Goal: Task Accomplishment & Management: Manage account settings

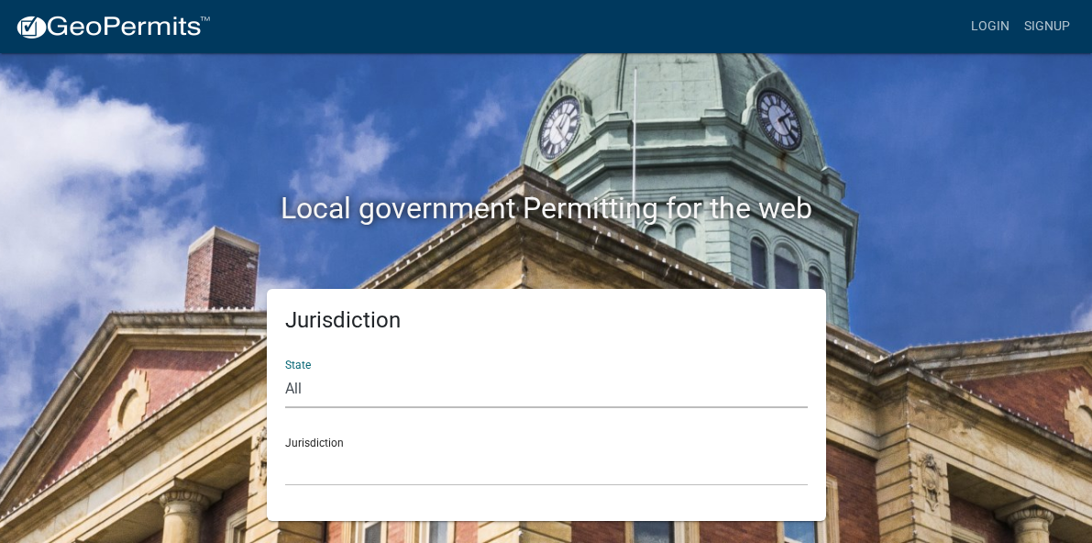
click at [285, 370] on select "All [US_STATE] [US_STATE] [US_STATE] [US_STATE] [US_STATE] [US_STATE] [US_STATE…" at bounding box center [546, 389] width 522 height 38
select select "[US_STATE]"
click option "[US_STATE]" at bounding box center [0, 0] width 0 height 0
click at [285, 448] on select "City of [GEOGRAPHIC_DATA], [US_STATE] City of [GEOGRAPHIC_DATA], [US_STATE] Cit…" at bounding box center [546, 467] width 522 height 38
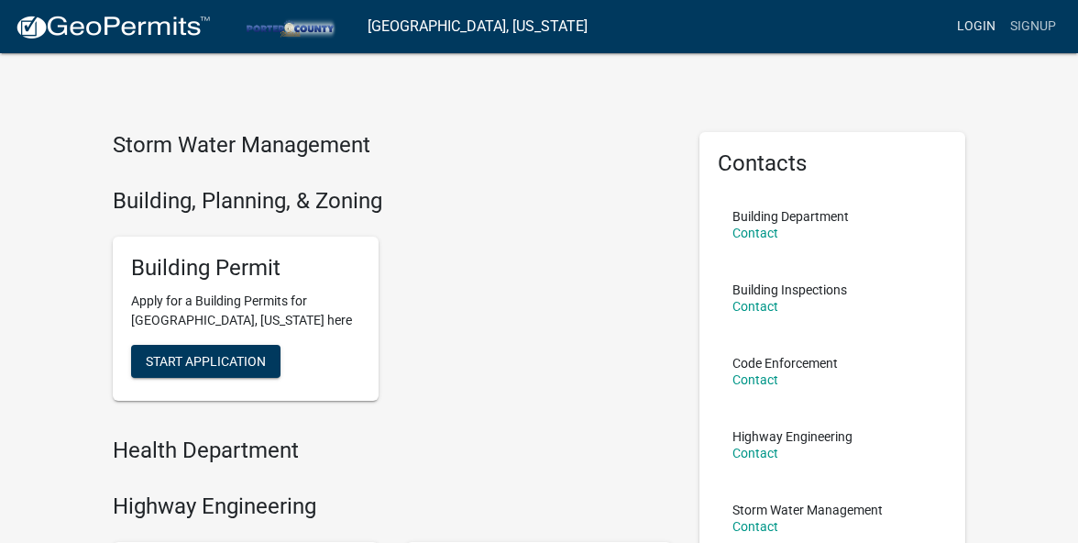
click at [975, 28] on link "Login" at bounding box center [976, 26] width 53 height 35
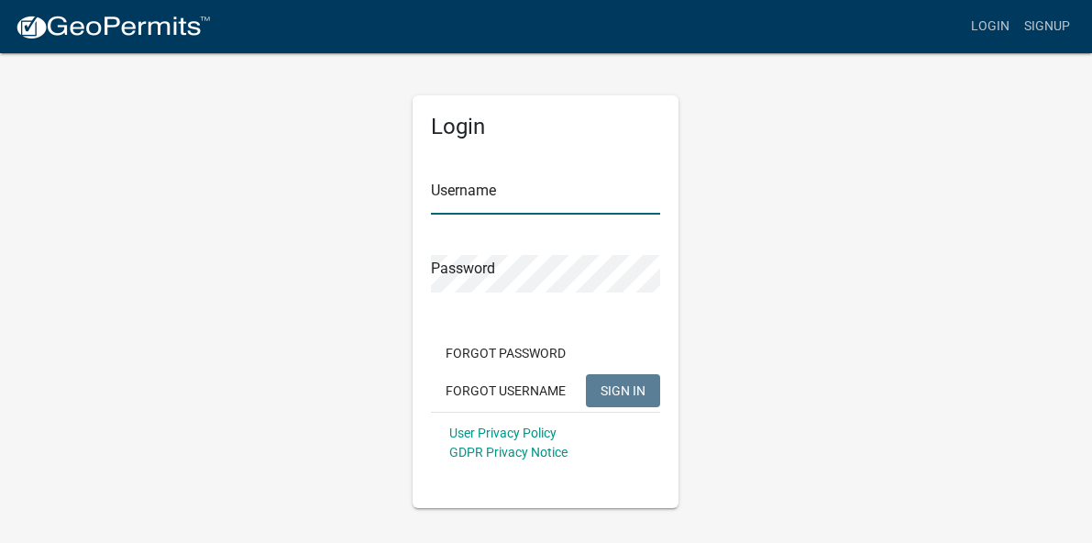
click at [469, 201] on input "Username" at bounding box center [545, 196] width 229 height 38
type input "ccremodeling"
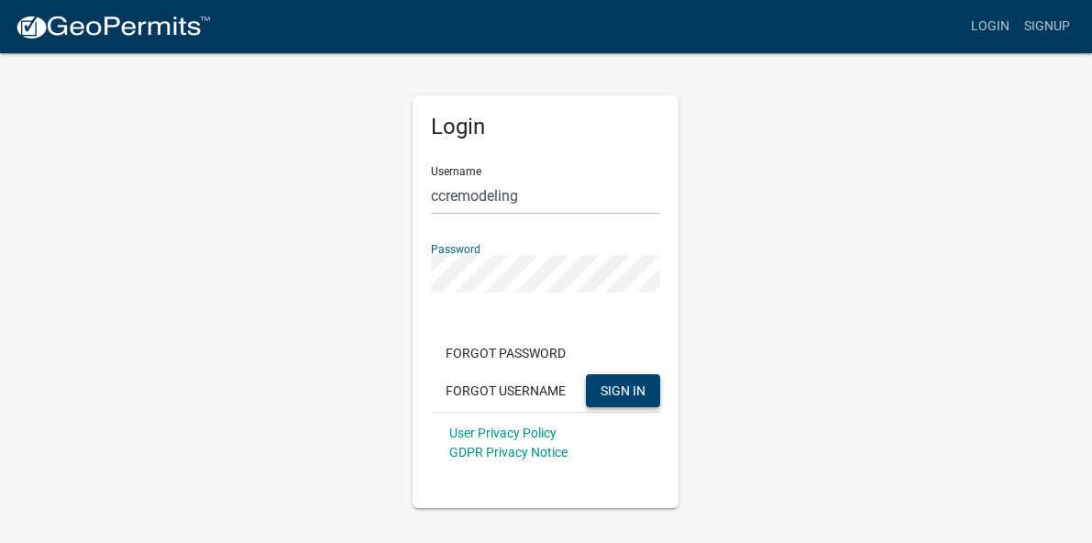
click at [635, 390] on span "SIGN IN" at bounding box center [622, 389] width 45 height 15
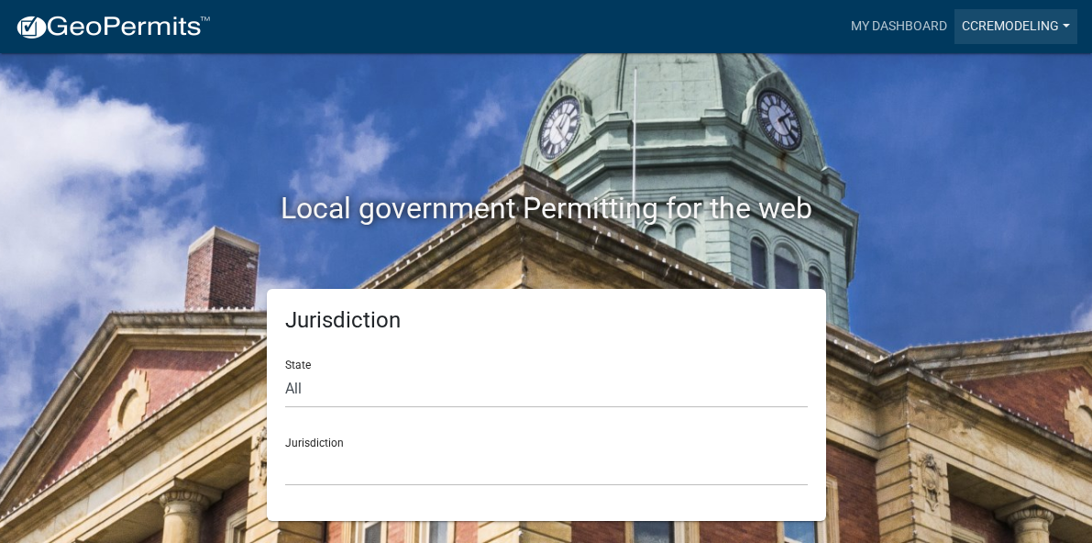
click at [1065, 24] on link "ccremodeling" at bounding box center [1015, 26] width 123 height 35
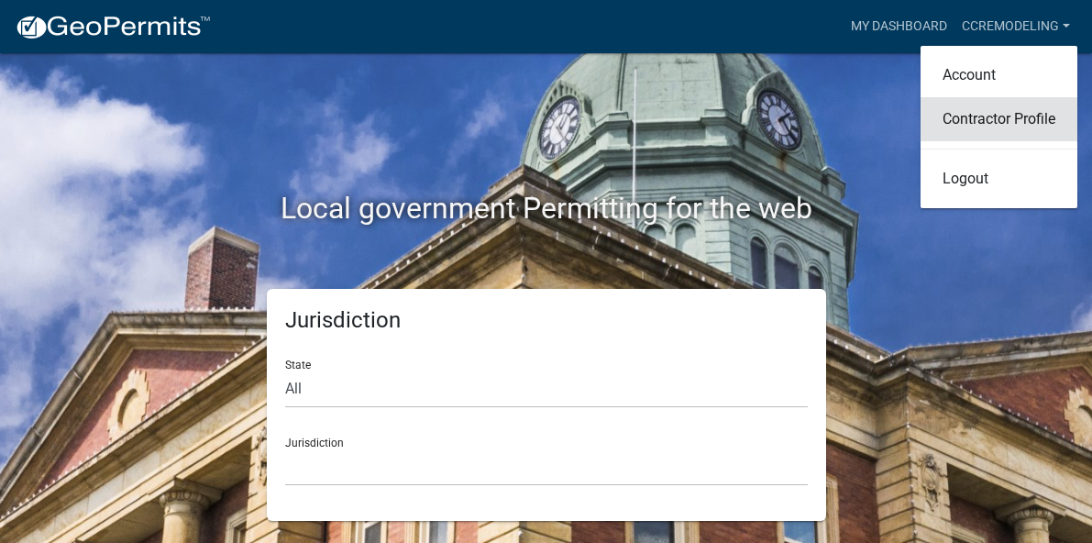
click at [1021, 123] on link "Contractor Profile" at bounding box center [998, 119] width 157 height 44
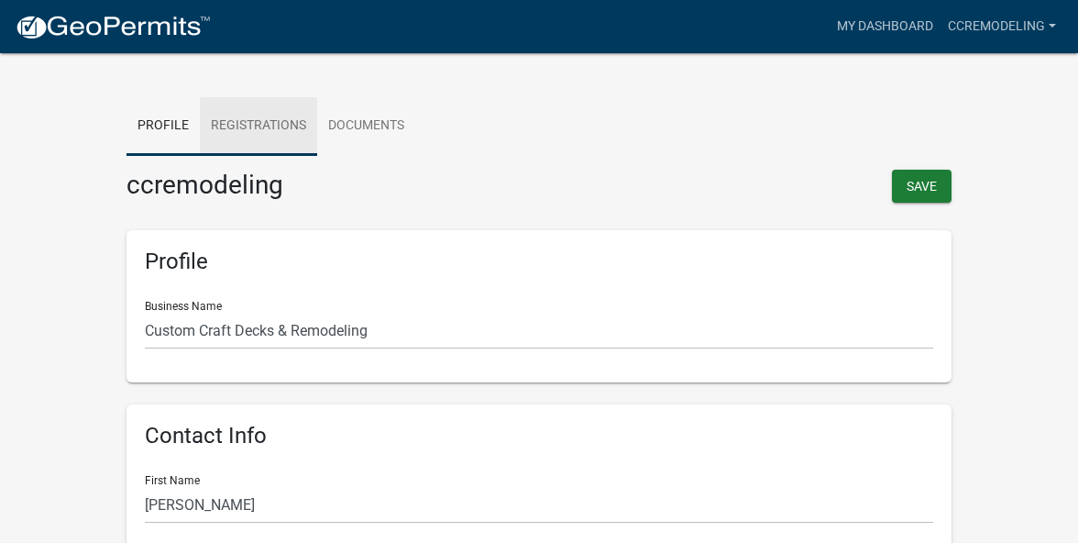
click at [236, 121] on link "Registrations" at bounding box center [258, 126] width 117 height 59
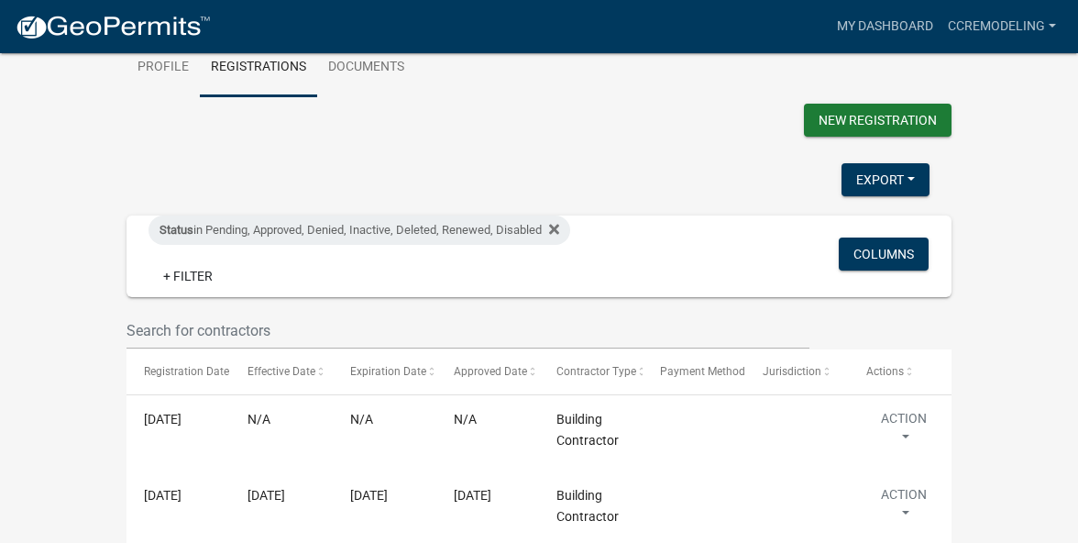
scroll to position [73, 0]
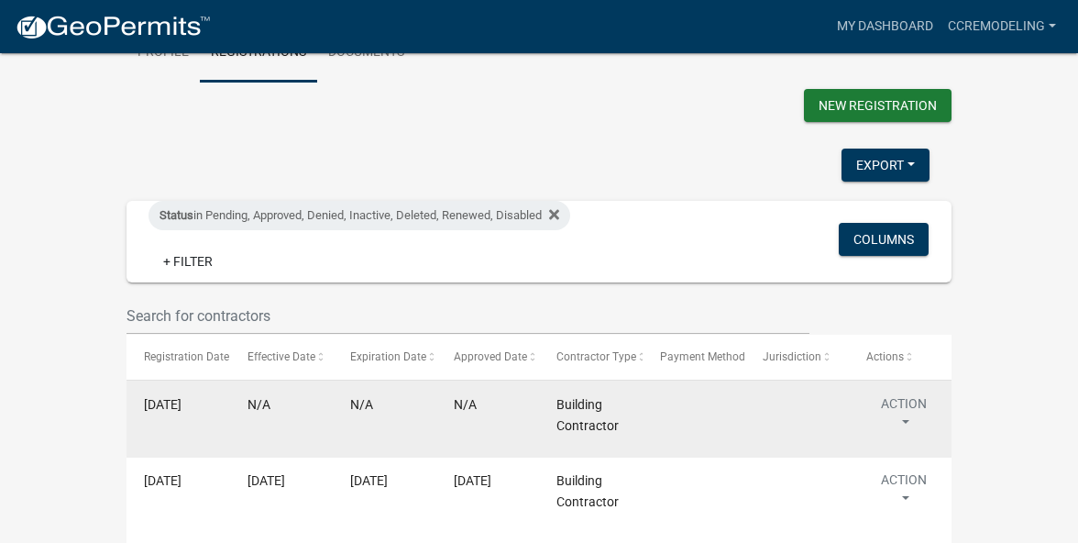
click at [909, 422] on button "Action" at bounding box center [903, 417] width 75 height 46
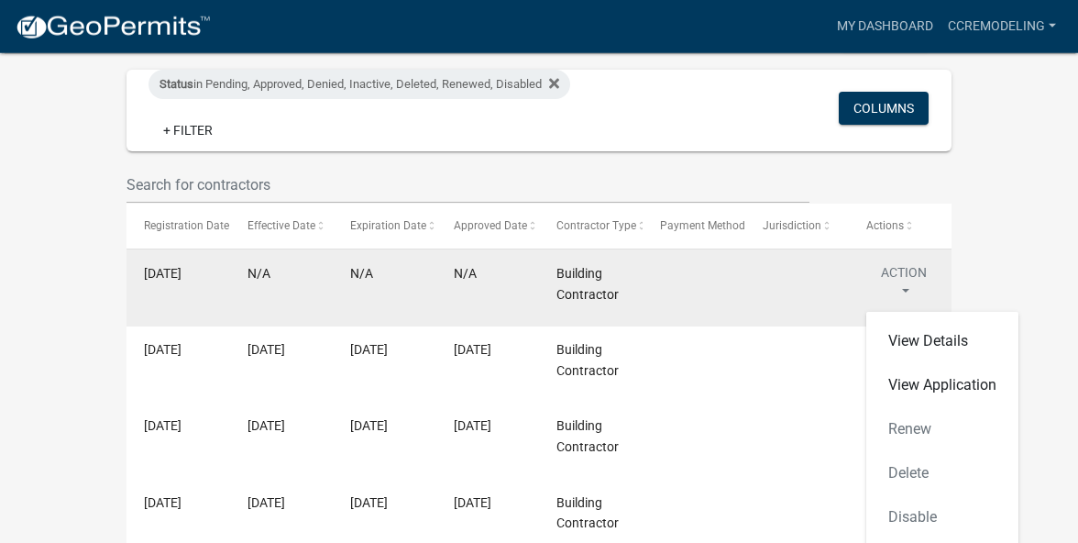
scroll to position [205, 0]
